Goal: Find specific page/section: Find specific page/section

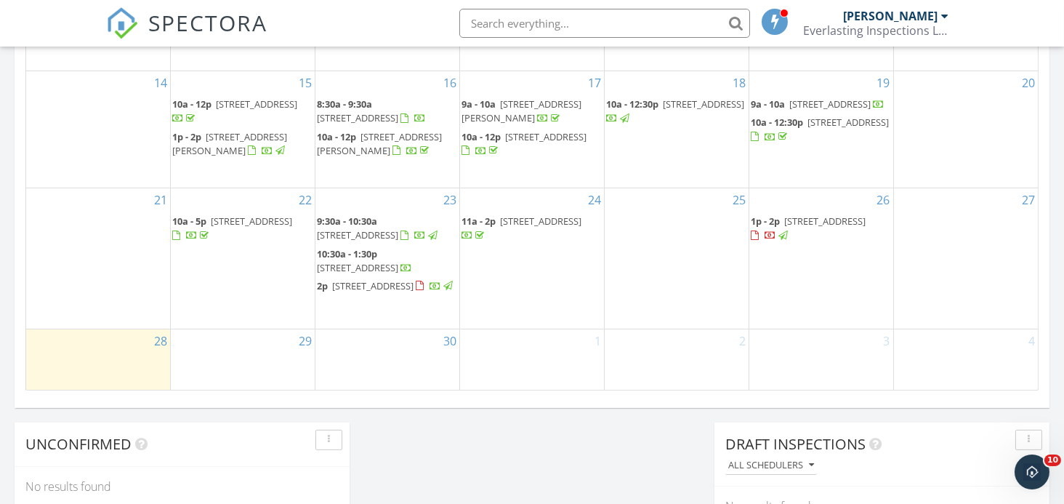
click at [798, 214] on span "[STREET_ADDRESS]" at bounding box center [824, 220] width 81 height 13
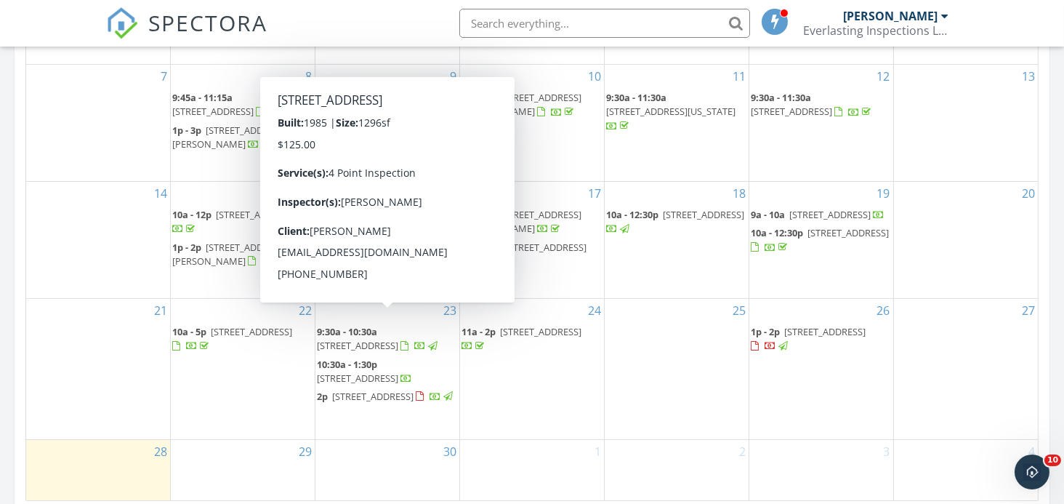
click at [398, 339] on span "234 Trisail Ave, Palatka 32177" at bounding box center [357, 345] width 81 height 13
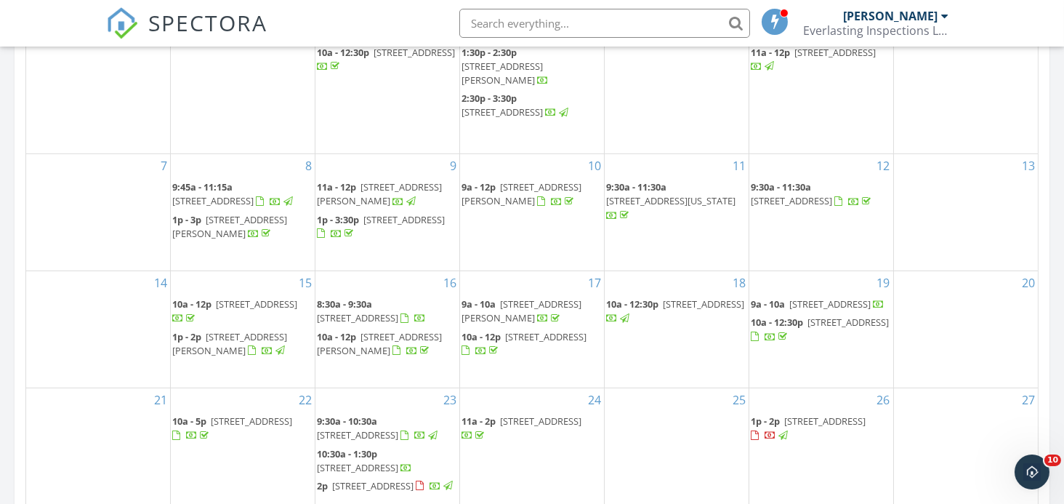
click at [501, 18] on input "text" at bounding box center [604, 23] width 291 height 29
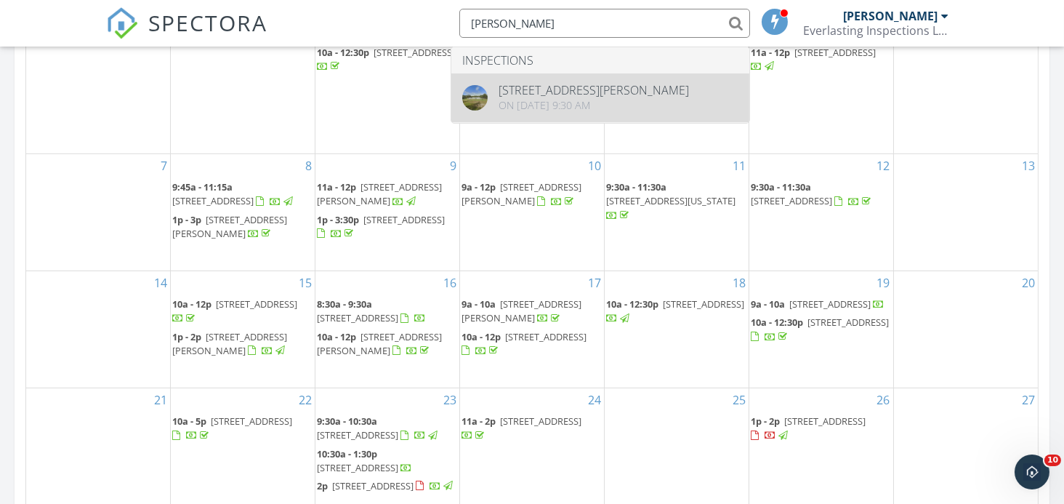
type input "daren"
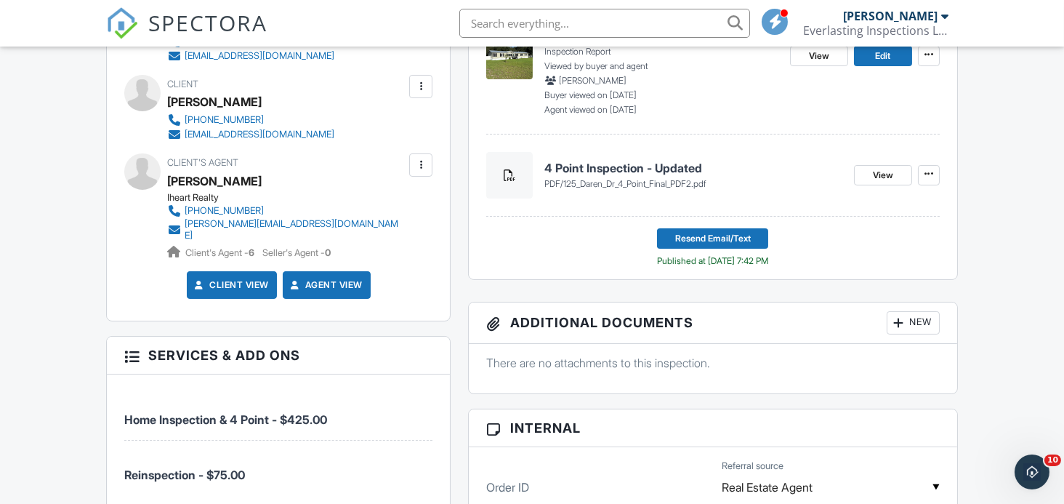
scroll to position [485, 0]
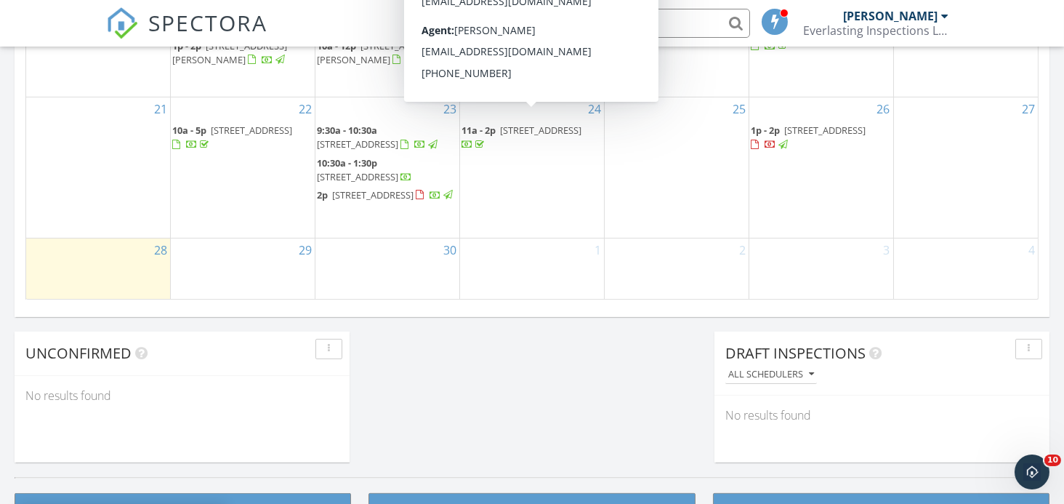
scroll to position [1043, 0]
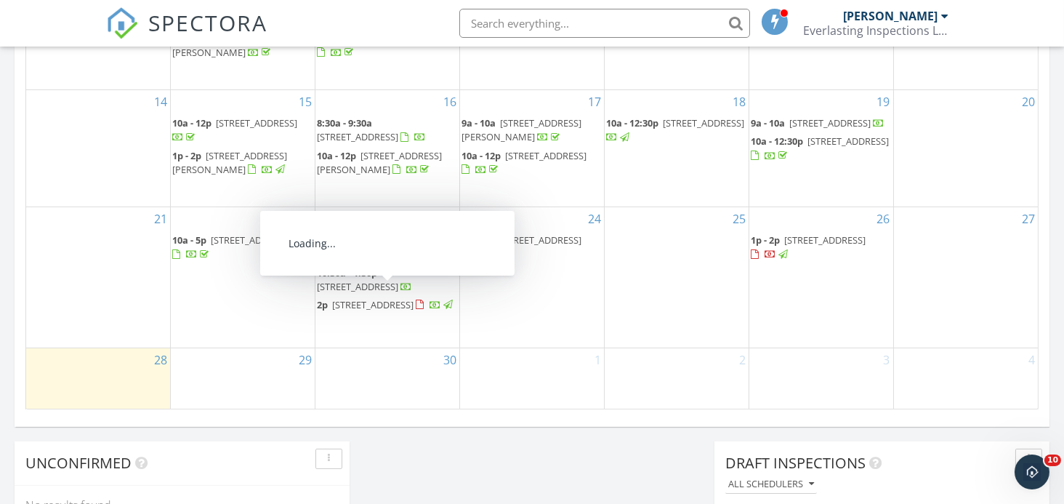
click at [371, 298] on span "[STREET_ADDRESS]" at bounding box center [372, 304] width 81 height 13
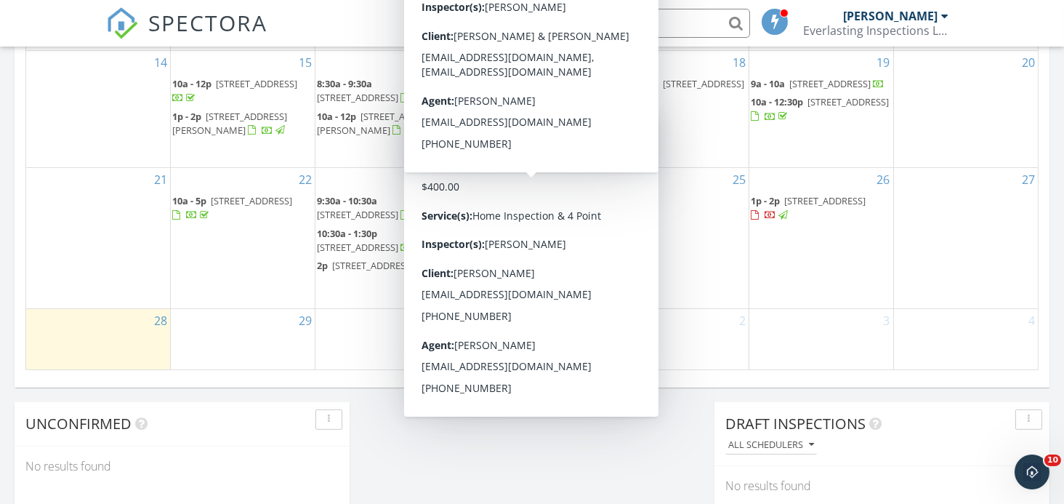
click at [360, 341] on div "30" at bounding box center [387, 339] width 144 height 61
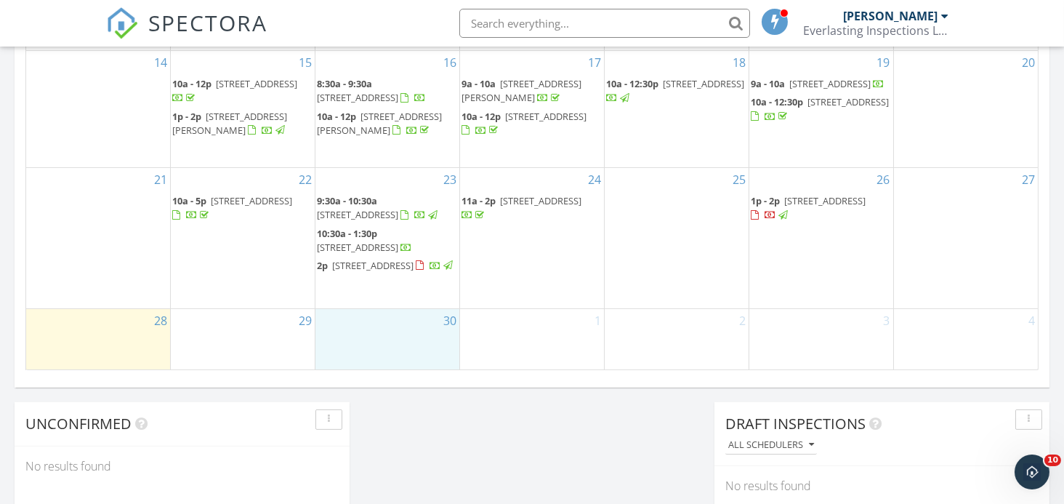
drag, startPoint x: 360, startPoint y: 341, endPoint x: 514, endPoint y: 192, distance: 214.3
click at [514, 194] on span "[STREET_ADDRESS]" at bounding box center [540, 200] width 81 height 13
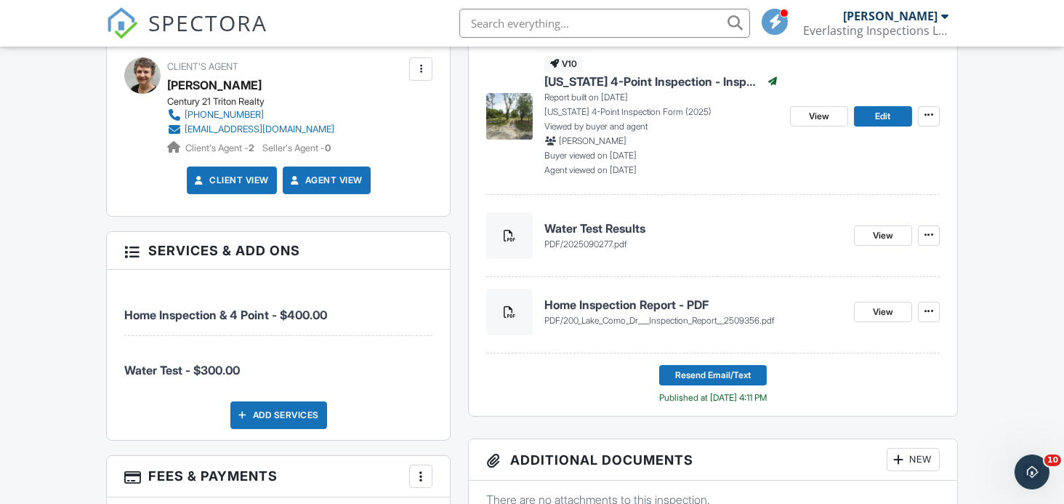
scroll to position [581, 0]
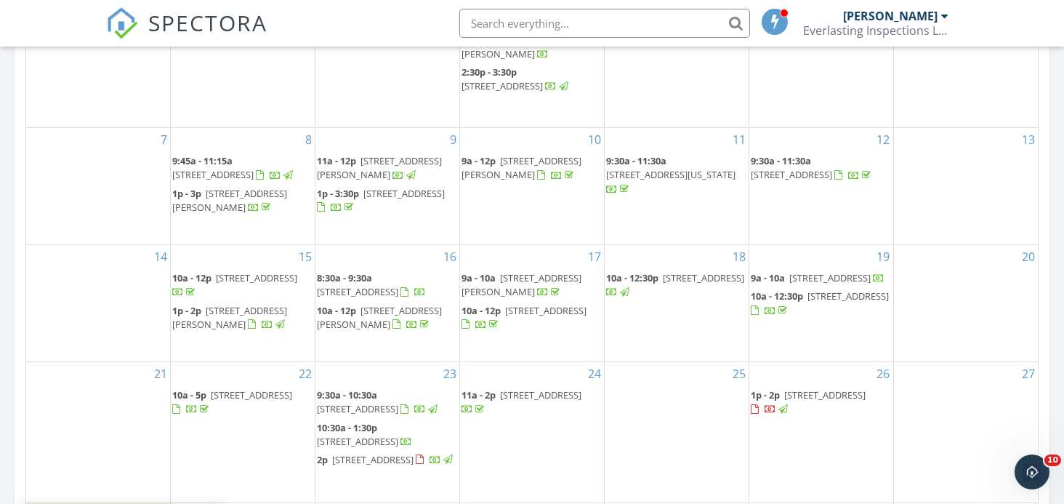
scroll to position [779, 0]
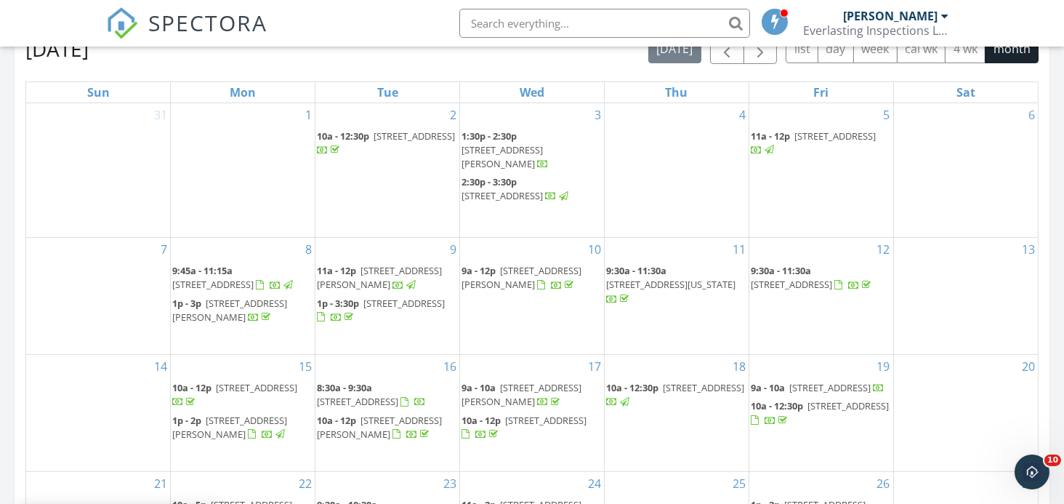
click at [493, 25] on input "text" at bounding box center [604, 23] width 291 height 29
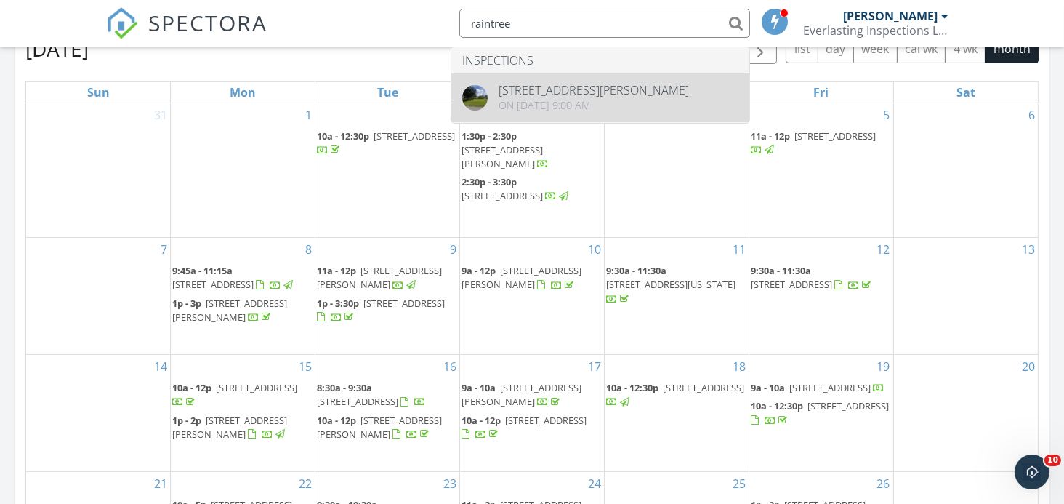
type input "raintree"
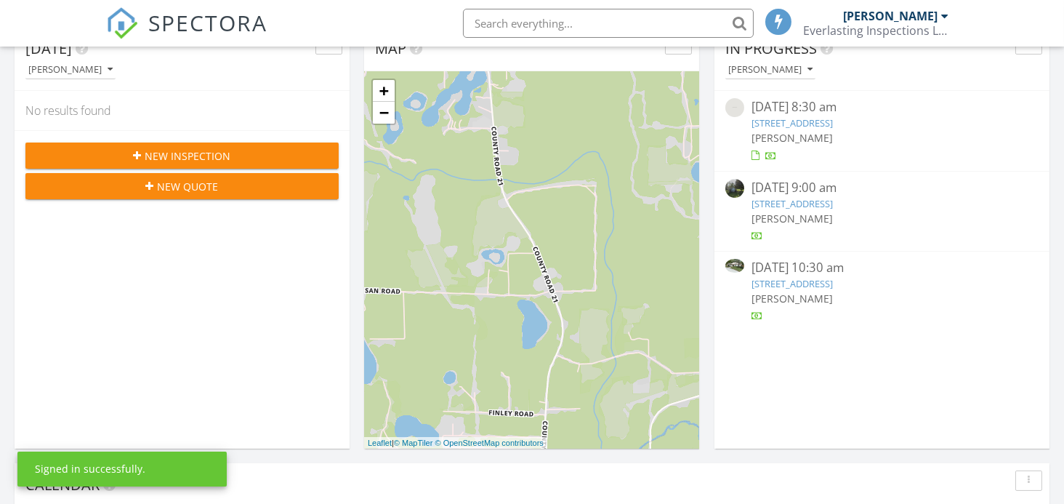
scroll to position [779, 0]
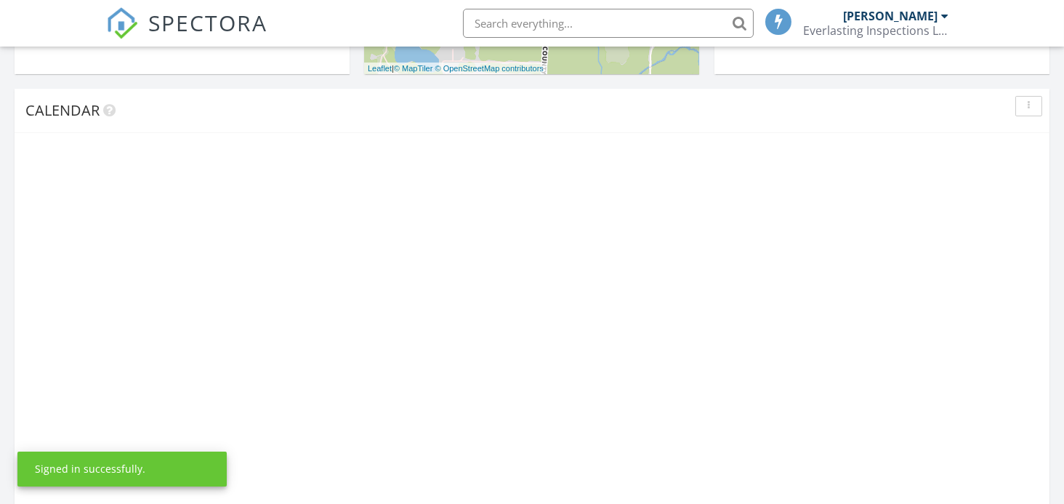
click at [512, 23] on input "text" at bounding box center [608, 23] width 291 height 29
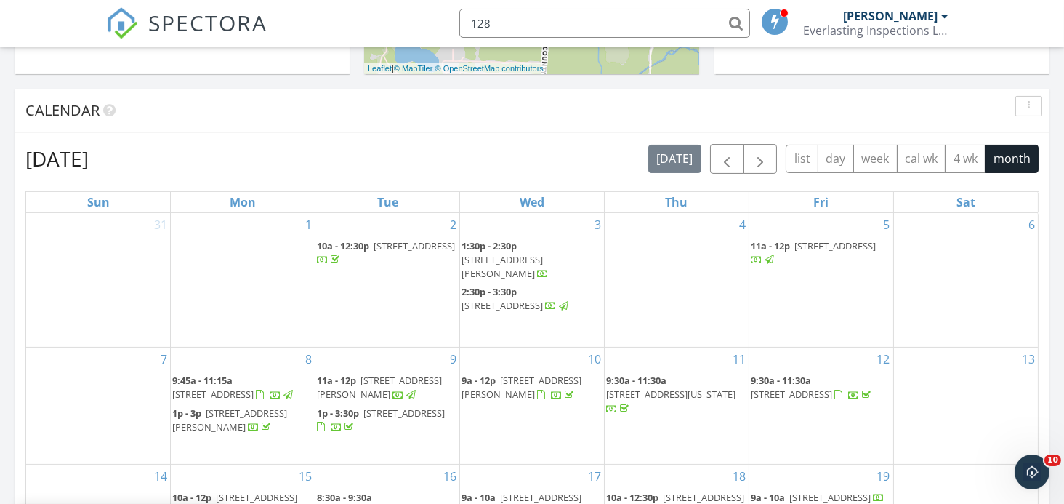
scroll to position [669, 0]
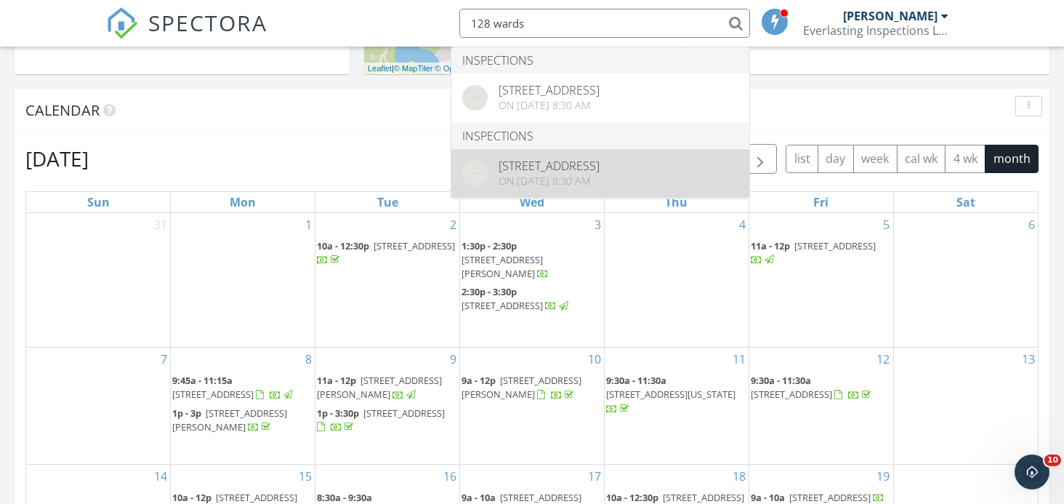
type input "128 wards"
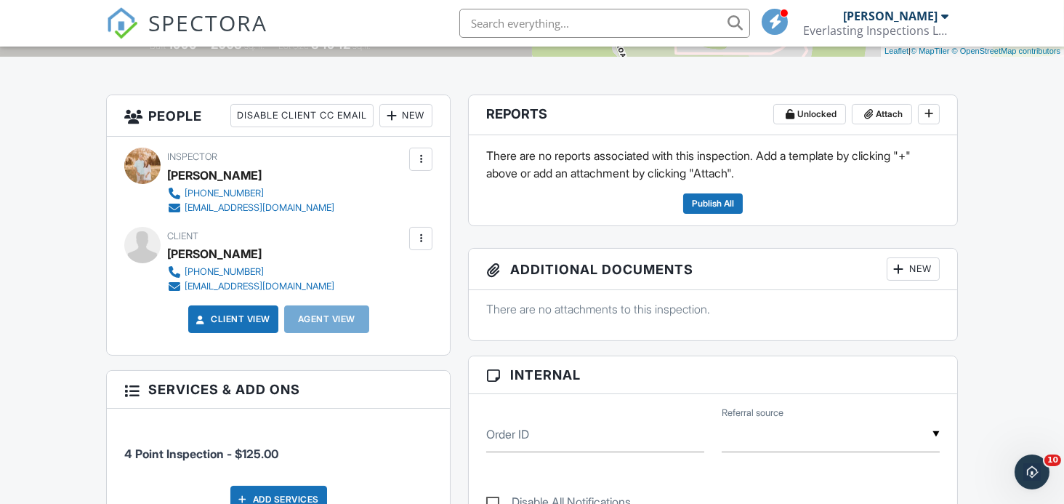
scroll to position [291, 0]
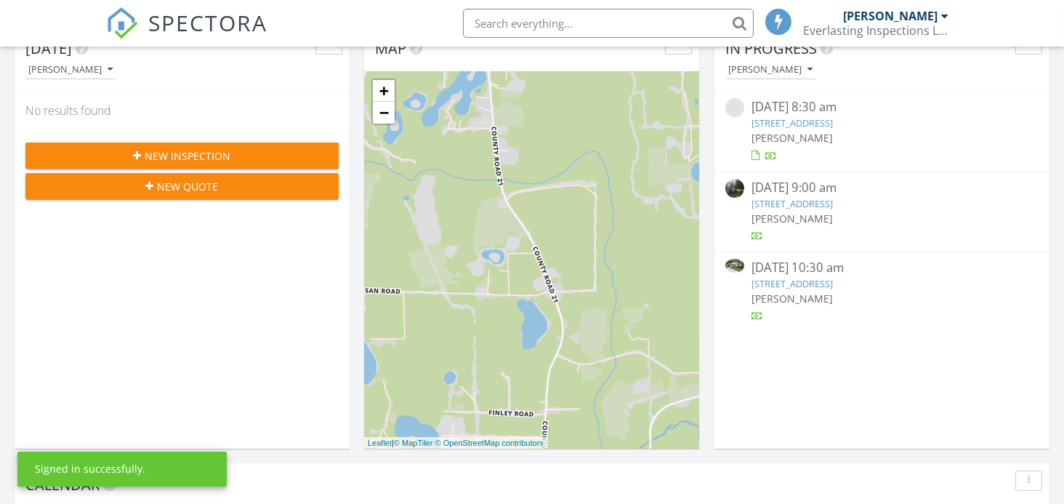
scroll to position [669, 0]
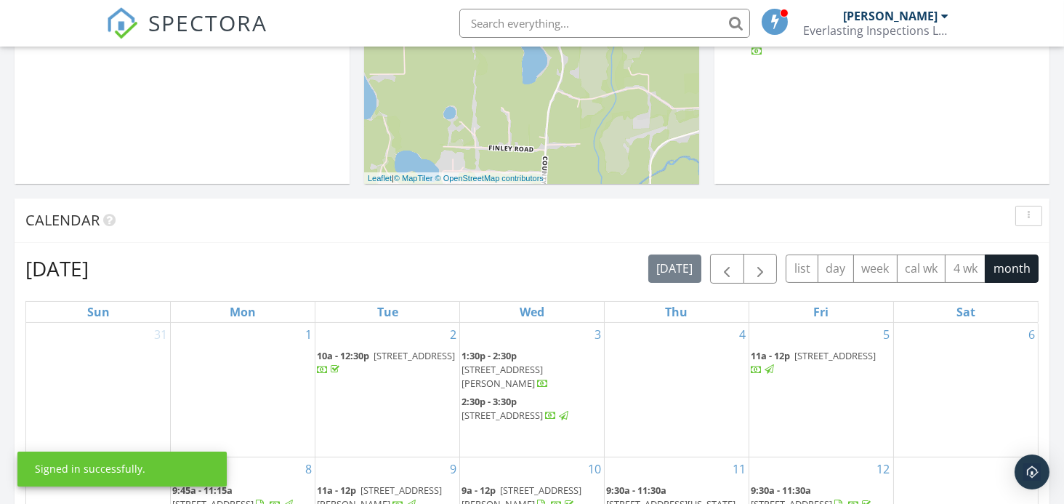
click at [504, 25] on input "text" at bounding box center [604, 23] width 291 height 29
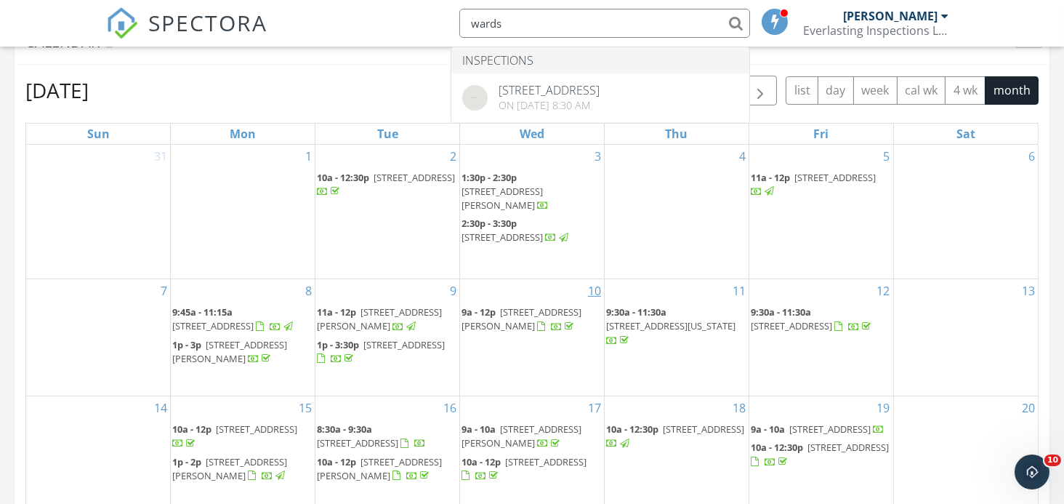
scroll to position [754, 0]
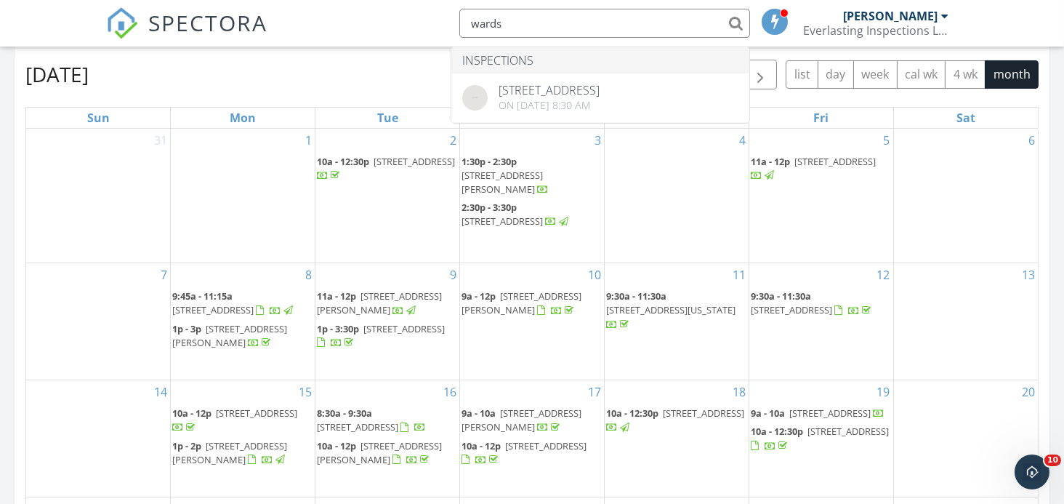
click at [398, 420] on span "128 Wards Rd, Palatka 32177" at bounding box center [357, 426] width 81 height 13
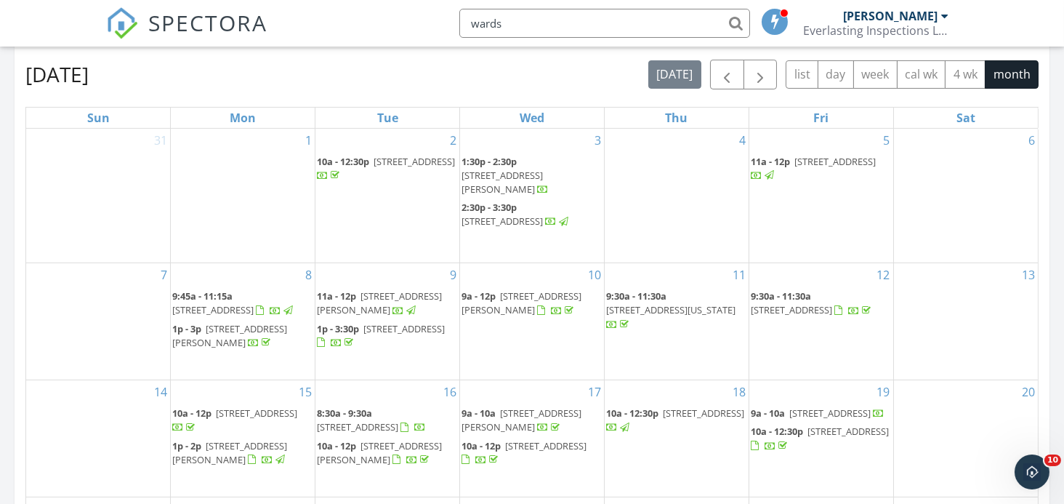
type input "wards"
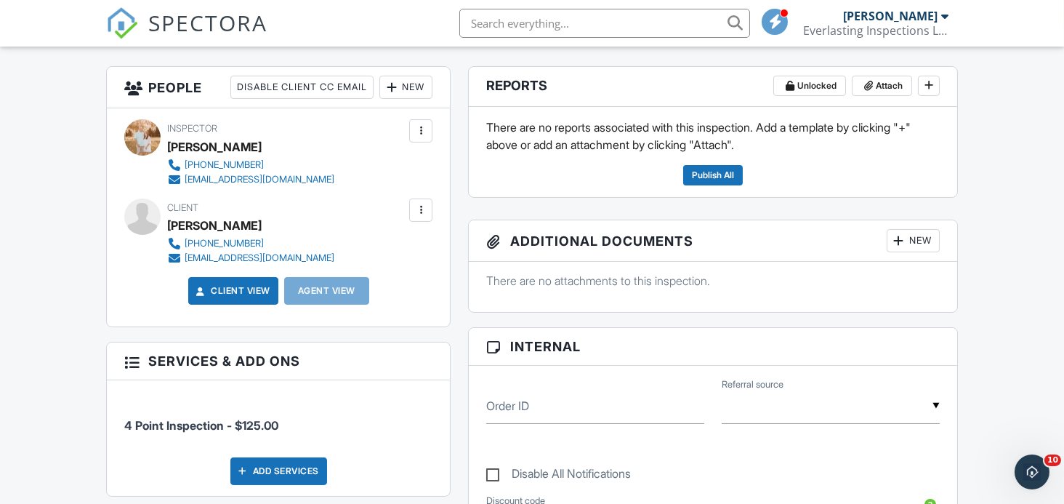
scroll to position [387, 0]
